Goal: Use online tool/utility: Utilize a website feature to perform a specific function

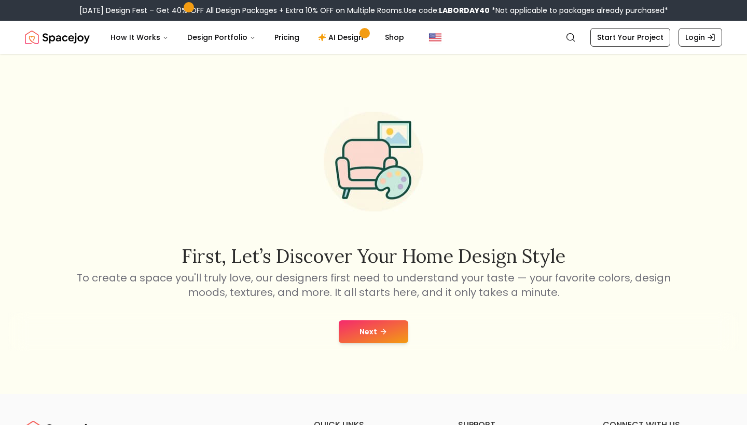
click at [381, 337] on button "Next" at bounding box center [374, 332] width 70 height 23
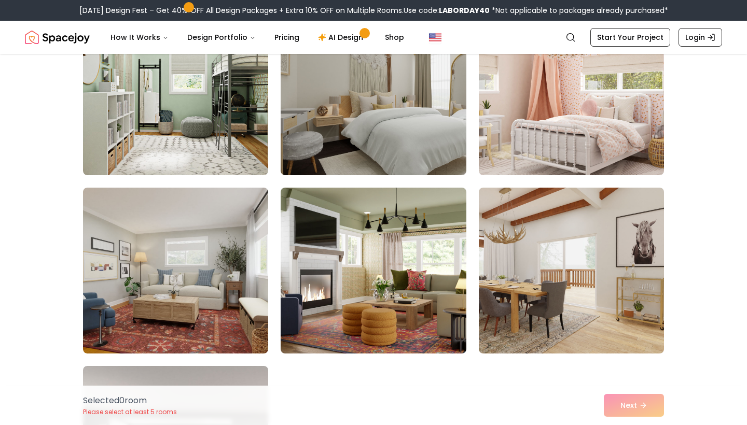
scroll to position [5856, 0]
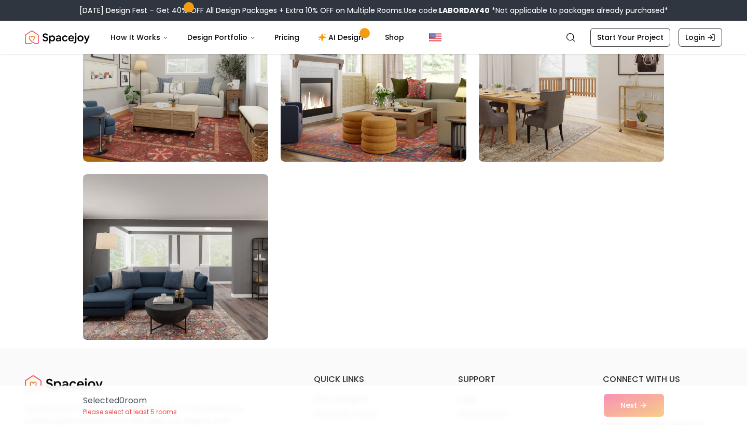
click at [534, 114] on img at bounding box center [571, 79] width 195 height 174
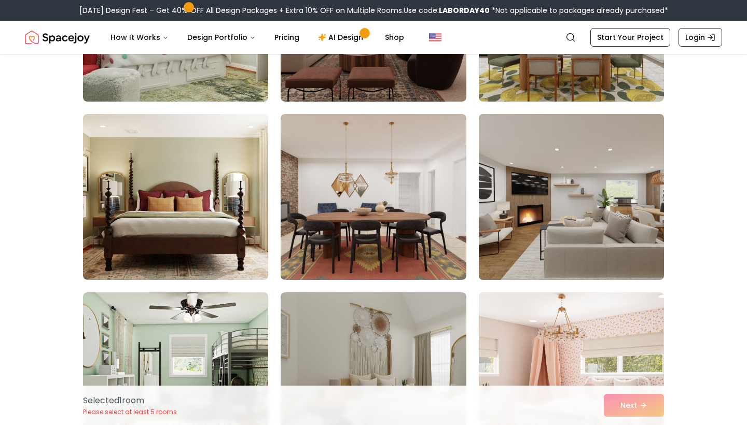
scroll to position [5352, 0]
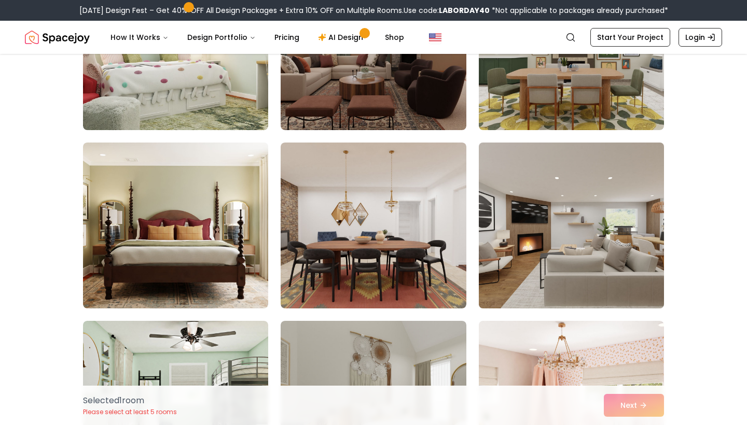
click at [574, 235] on img at bounding box center [571, 226] width 195 height 174
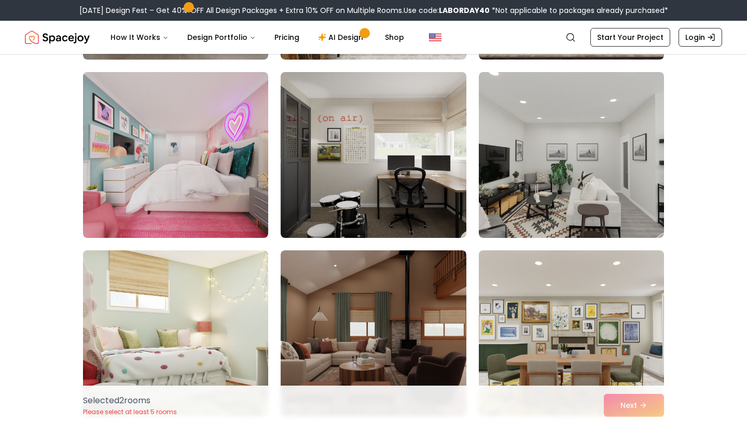
scroll to position [5041, 0]
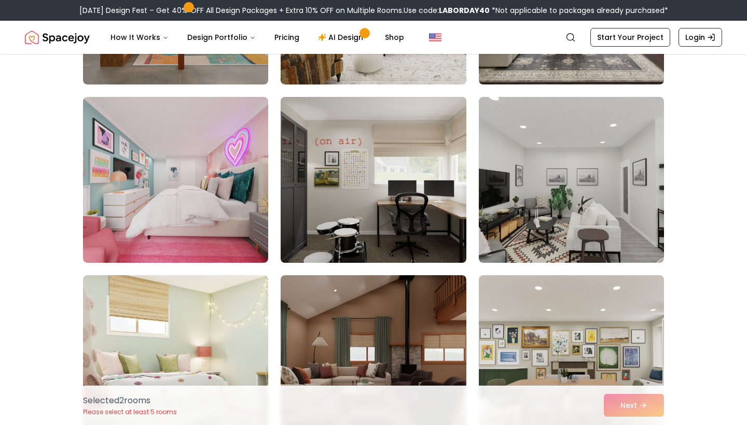
click at [395, 178] on img at bounding box center [373, 180] width 195 height 174
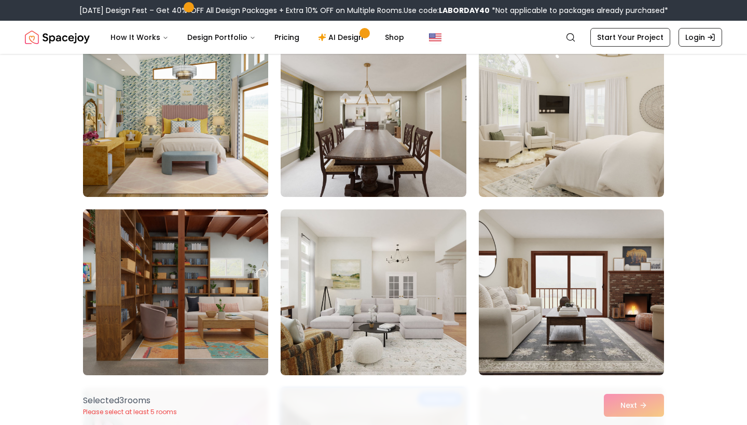
scroll to position [4715, 0]
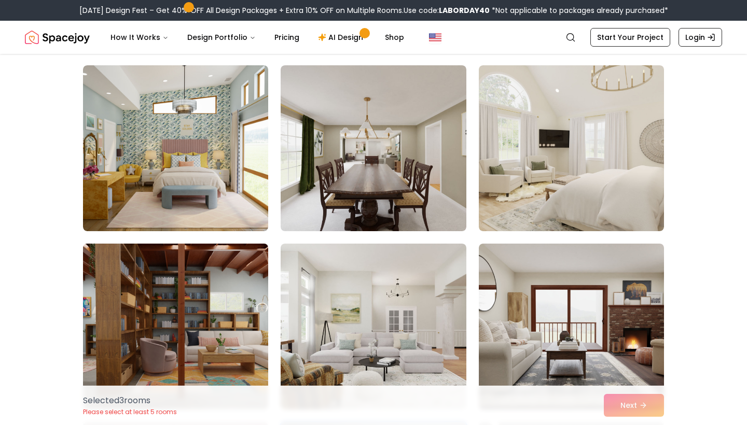
click at [215, 278] on img at bounding box center [175, 327] width 195 height 174
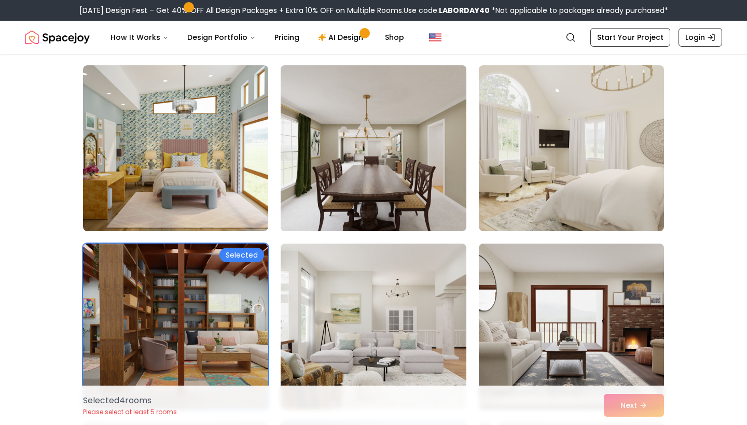
click at [375, 164] on img at bounding box center [373, 148] width 195 height 174
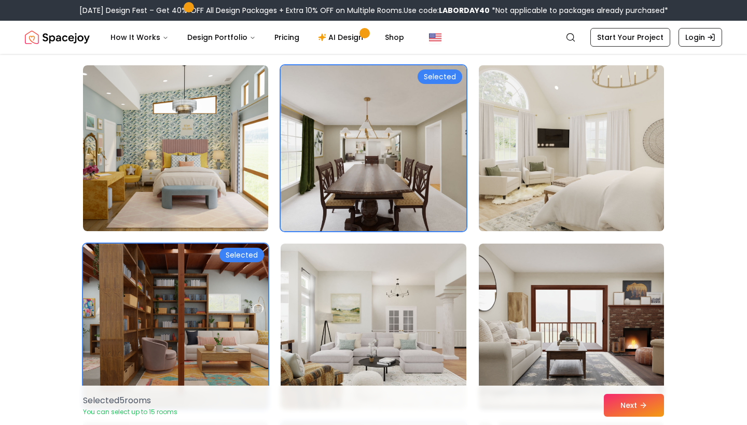
click at [510, 163] on img at bounding box center [571, 148] width 195 height 174
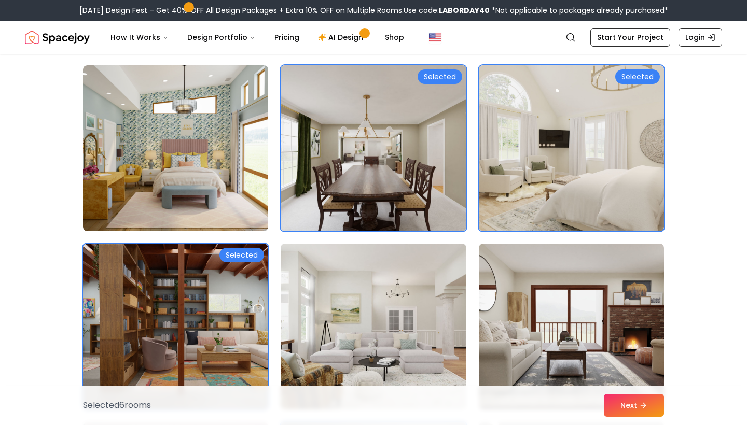
click at [439, 78] on div "Selected" at bounding box center [440, 77] width 45 height 15
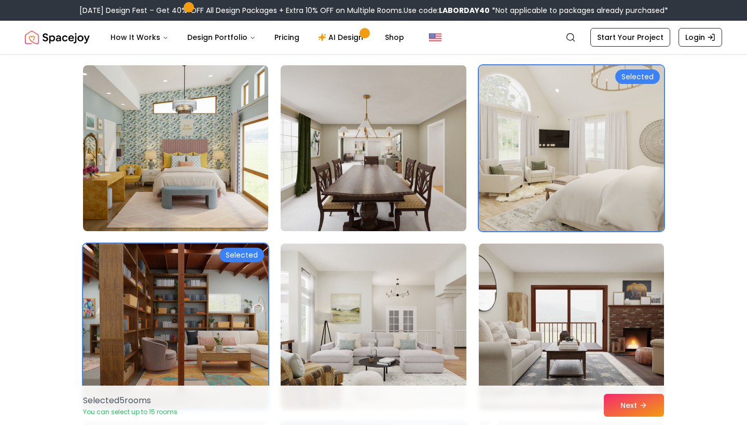
click at [439, 136] on img at bounding box center [373, 148] width 195 height 174
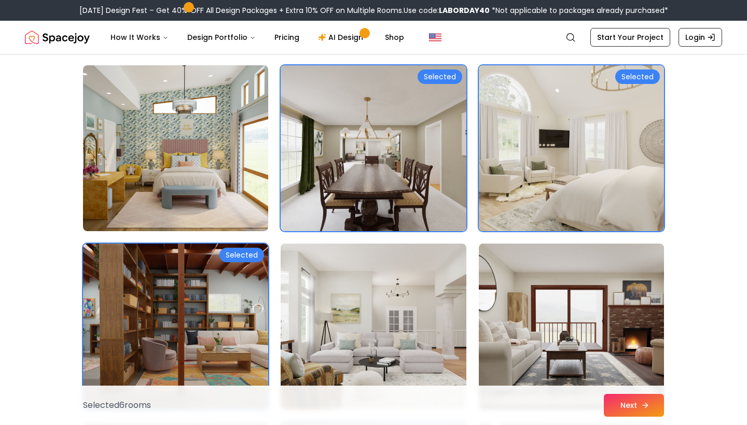
click at [633, 398] on button "Next" at bounding box center [634, 405] width 60 height 23
